Goal: Obtain resource: Obtain resource

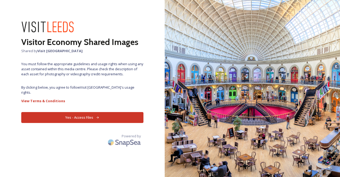
click at [79, 112] on button "Yes - Access Files" at bounding box center [82, 117] width 122 height 11
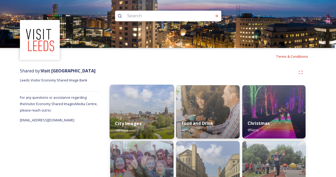
click at [151, 116] on div "City Images 70 file(s)" at bounding box center [142, 126] width 65 height 24
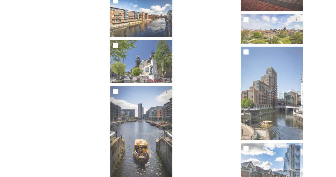
scroll to position [1312, 0]
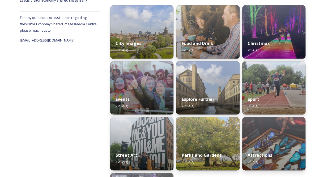
scroll to position [106, 0]
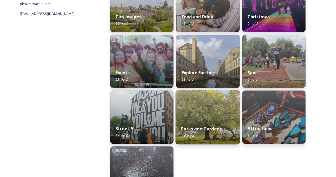
click at [217, 122] on div "Parks and Gardens 10 file(s)" at bounding box center [208, 132] width 65 height 24
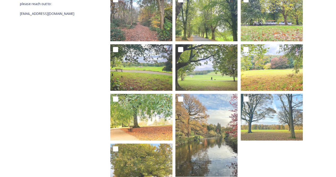
scroll to position [131, 0]
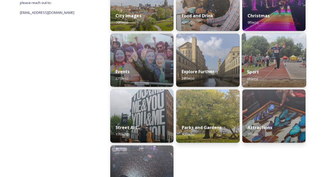
scroll to position [81, 0]
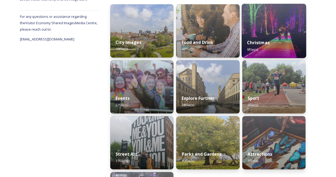
click at [272, 39] on div "Christmas 9 file(s)" at bounding box center [273, 46] width 65 height 24
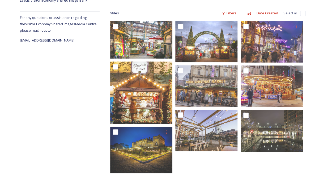
scroll to position [87, 0]
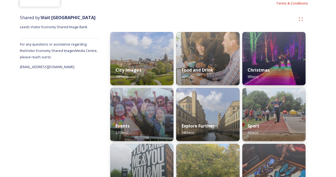
scroll to position [80, 0]
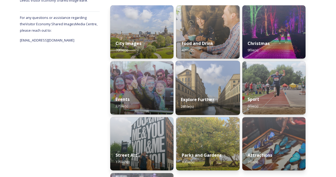
click at [201, 88] on img at bounding box center [208, 88] width 65 height 54
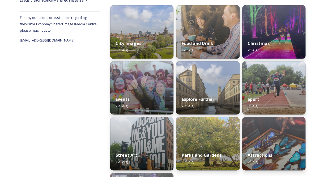
scroll to position [134, 0]
